Goal: Find specific page/section: Find specific page/section

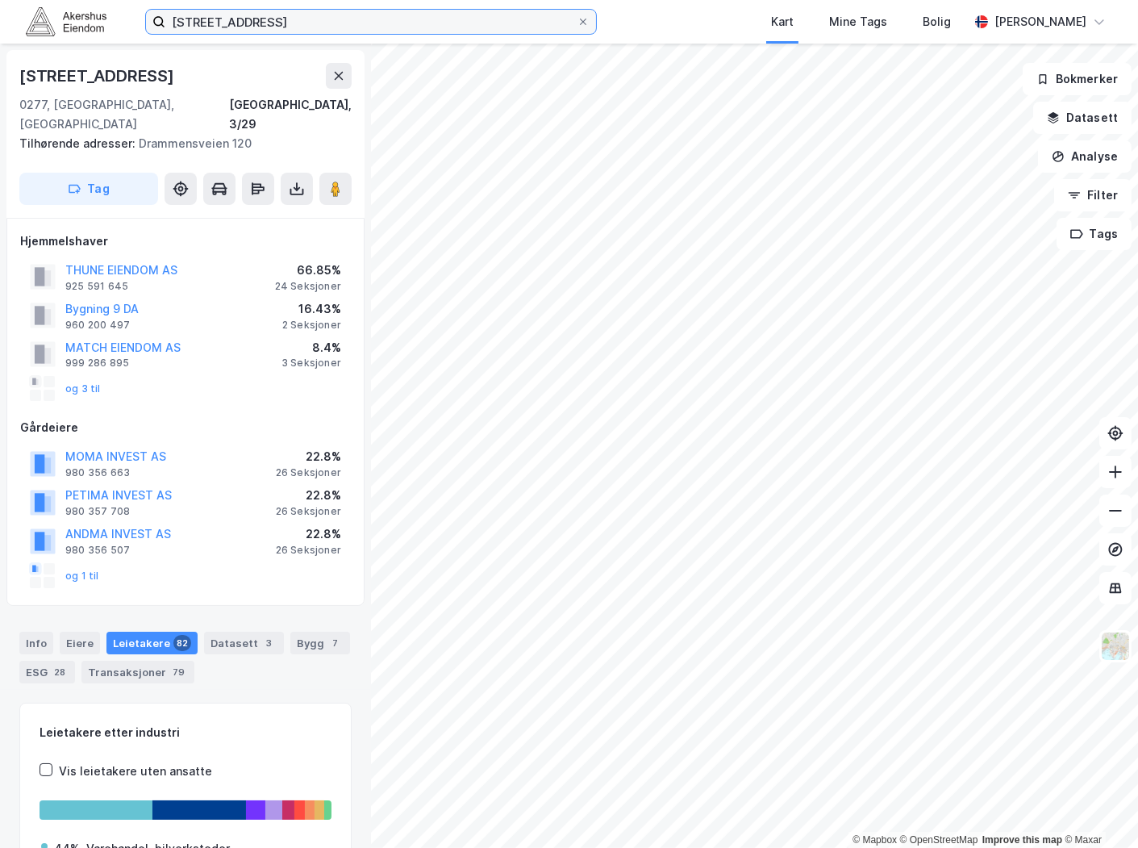
click at [283, 23] on input "[STREET_ADDRESS]" at bounding box center [370, 22] width 411 height 24
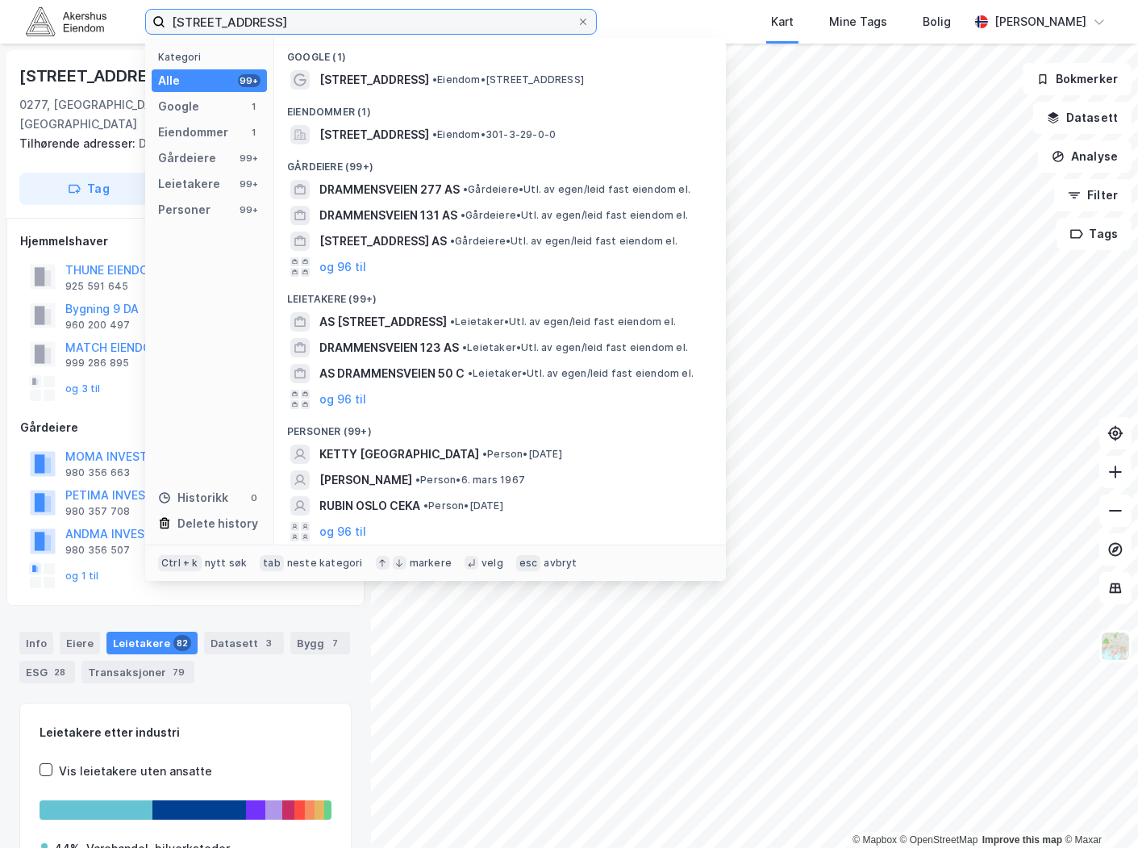
click at [283, 23] on input "[STREET_ADDRESS]" at bounding box center [370, 22] width 411 height 24
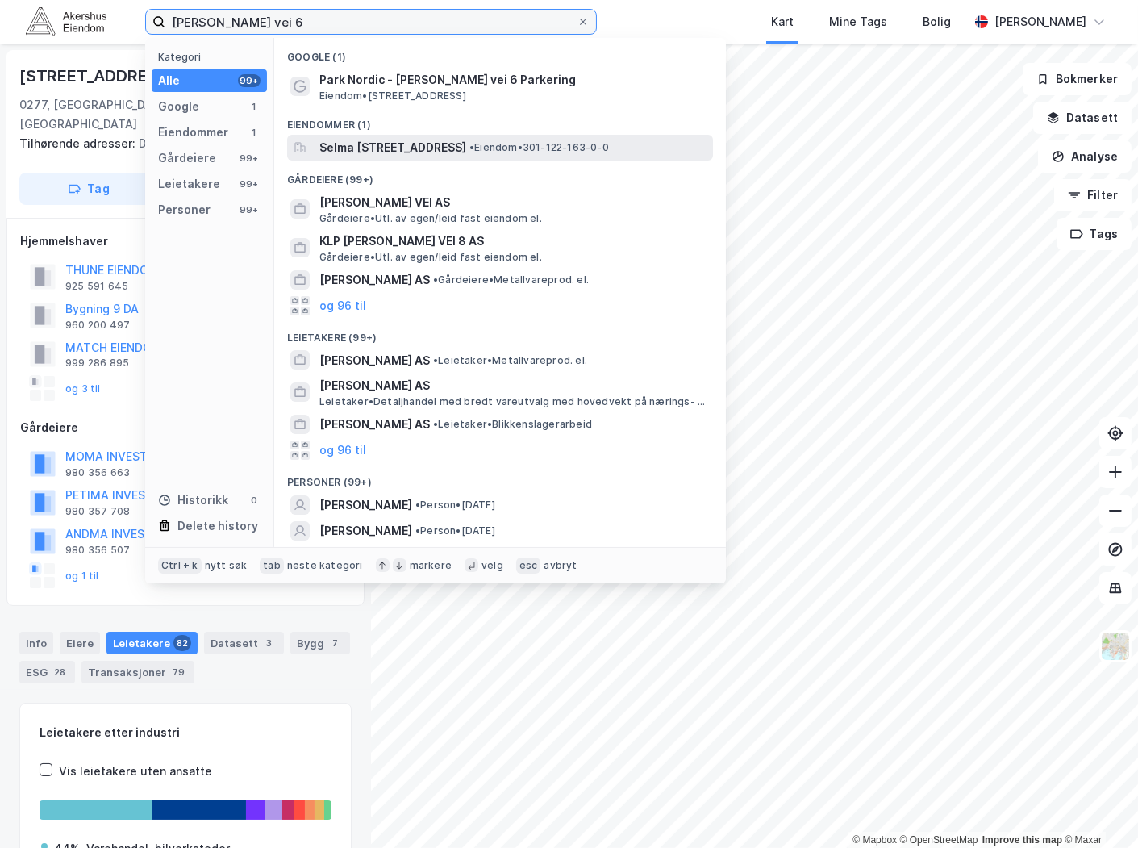
type input "[PERSON_NAME] vei 6"
click at [423, 144] on span "Selma [STREET_ADDRESS]" at bounding box center [392, 147] width 147 height 19
